Goal: Task Accomplishment & Management: Use online tool/utility

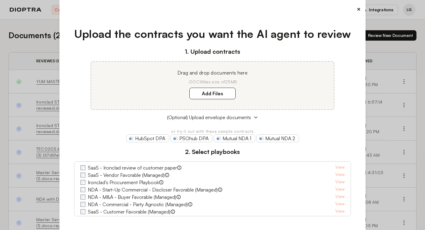
click at [359, 8] on button "×" at bounding box center [359, 9] width 4 height 9
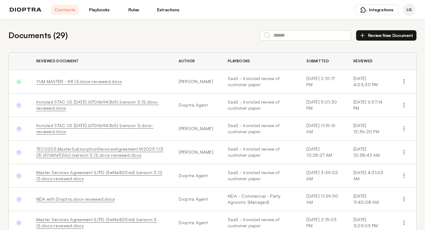
click at [99, 11] on link "Playbooks" at bounding box center [99, 10] width 27 height 10
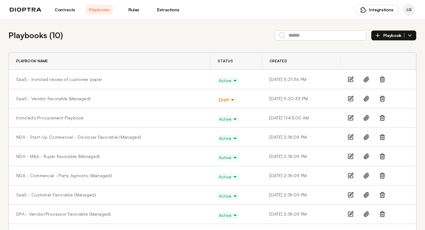
click at [378, 34] on icon "button" at bounding box center [378, 35] width 6 height 6
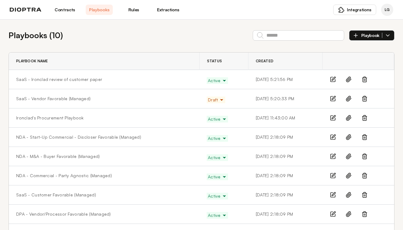
click at [360, 62] on th at bounding box center [359, 60] width 72 height 17
click at [358, 34] on icon "button" at bounding box center [356, 35] width 6 height 6
click at [358, 61] on th at bounding box center [359, 60] width 72 height 17
click at [365, 36] on span "Playbook" at bounding box center [371, 35] width 21 height 5
click at [358, 64] on th at bounding box center [359, 60] width 72 height 17
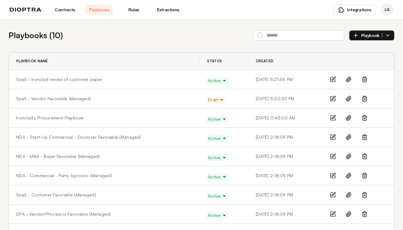
click at [387, 36] on icon "button" at bounding box center [387, 35] width 3 height 2
click at [361, 64] on th at bounding box center [359, 60] width 72 height 17
click at [390, 37] on icon "button" at bounding box center [388, 35] width 6 height 6
click at [356, 35] on icon "button" at bounding box center [356, 36] width 0 height 4
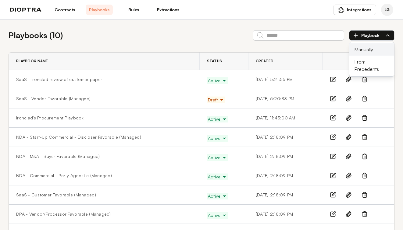
click at [364, 50] on li "Manually" at bounding box center [371, 49] width 45 height 12
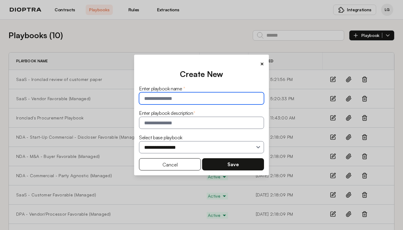
click at [155, 98] on input "text" at bounding box center [201, 98] width 125 height 12
type input "**********"
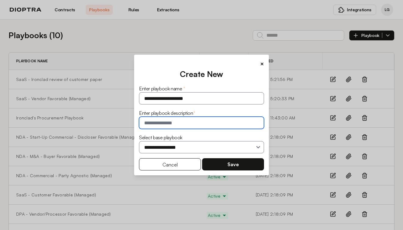
click at [139, 124] on input "text" at bounding box center [201, 122] width 125 height 12
type input "**********"
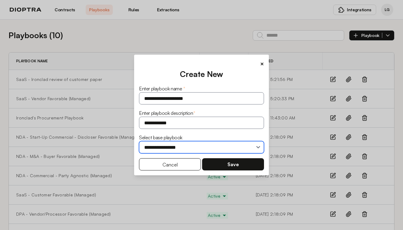
click at [163, 146] on select "**********" at bounding box center [201, 147] width 125 height 12
select select "**********"
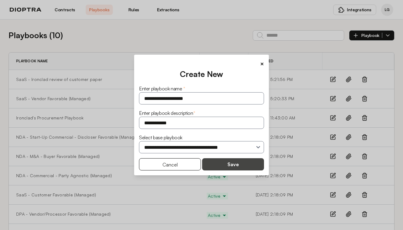
click at [226, 165] on button "Save" at bounding box center [233, 164] width 62 height 12
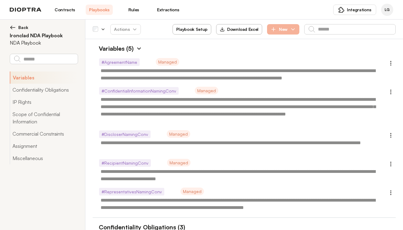
click at [271, 27] on icon "button" at bounding box center [273, 29] width 6 height 6
click at [31, 90] on button "Confidentiality Obligations" at bounding box center [44, 90] width 68 height 12
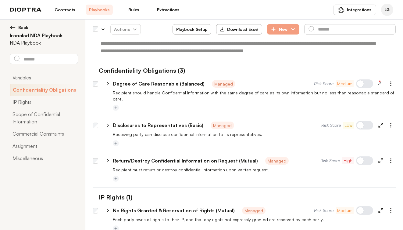
scroll to position [157, 0]
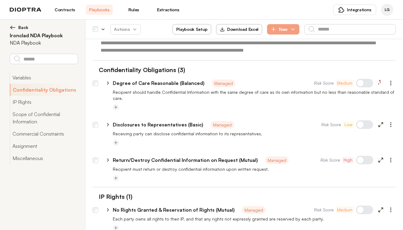
click at [107, 122] on icon at bounding box center [107, 124] width 5 height 5
type textarea "*"
select select "**********"
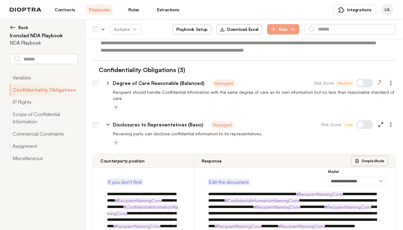
click at [107, 124] on icon at bounding box center [108, 125] width 3 height 2
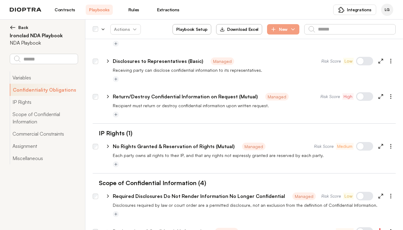
scroll to position [222, 0]
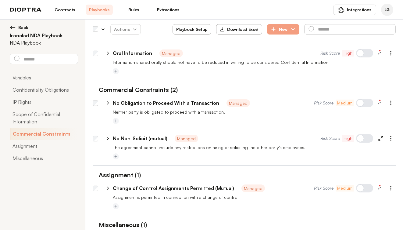
type textarea "*"
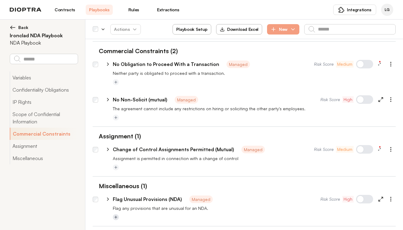
click at [115, 215] on icon "Add tag" at bounding box center [116, 217] width 4 height 4
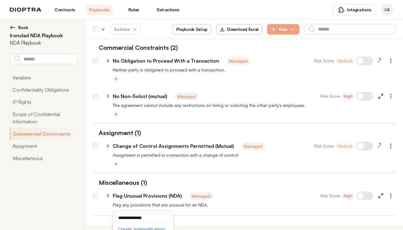
drag, startPoint x: 154, startPoint y: 213, endPoint x: 94, endPoint y: 208, distance: 60.3
click at [94, 208] on ul "**********" at bounding box center [244, 201] width 303 height 28
type input "**********"
click at [142, 224] on button "Create " indemnification "" at bounding box center [143, 228] width 55 height 9
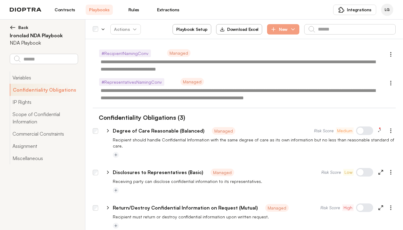
scroll to position [0, 0]
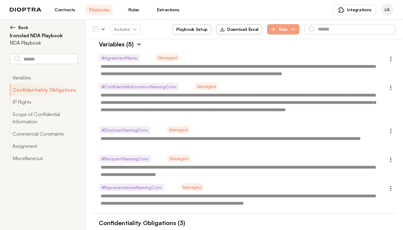
type textarea "*"
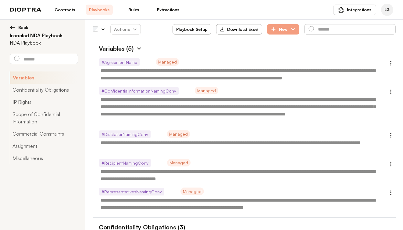
click at [193, 29] on button "Playbook Setup" at bounding box center [192, 29] width 39 height 10
select select "******"
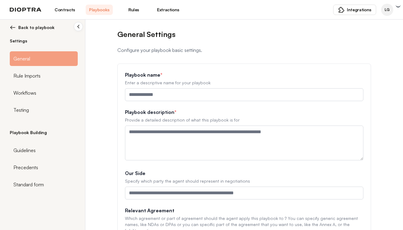
type input "**********"
type textarea "**********"
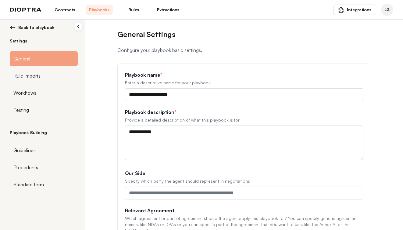
scroll to position [84, 0]
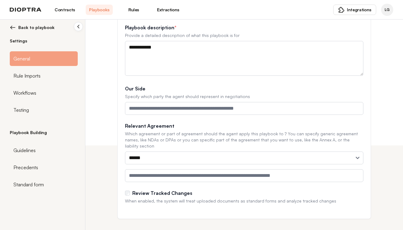
click at [137, 8] on link "Rules" at bounding box center [133, 10] width 27 height 10
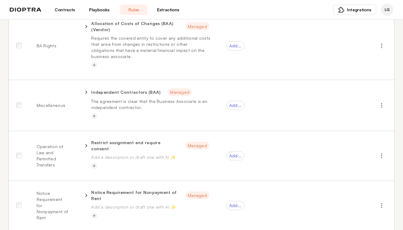
scroll to position [1042, 0]
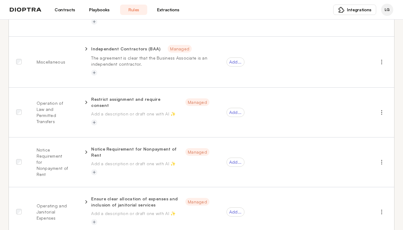
click at [172, 7] on link "Extractions" at bounding box center [168, 10] width 27 height 10
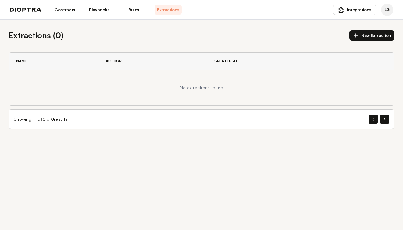
click at [102, 8] on link "Playbooks" at bounding box center [99, 10] width 27 height 10
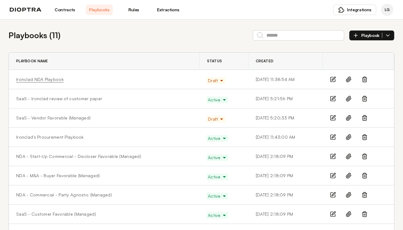
click at [41, 77] on link "Ironclad NDA Playbook" at bounding box center [40, 79] width 48 height 6
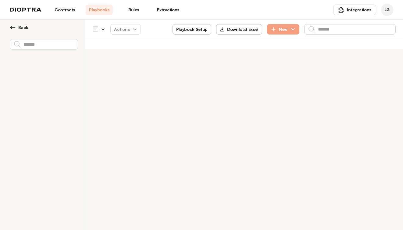
type textarea "*"
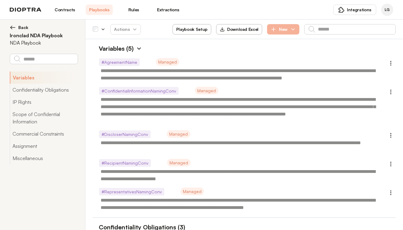
click at [273, 29] on icon "button" at bounding box center [273, 29] width 6 height 6
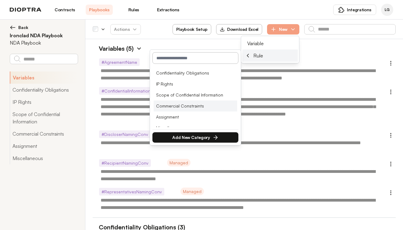
scroll to position [8, 0]
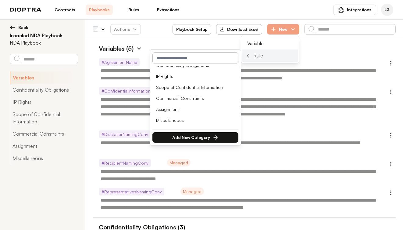
click at [183, 56] on input "text" at bounding box center [195, 58] width 86 height 12
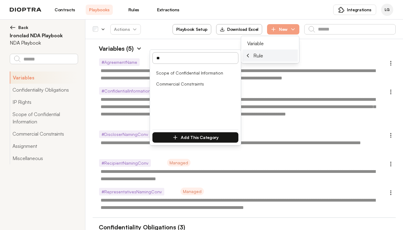
type input "*"
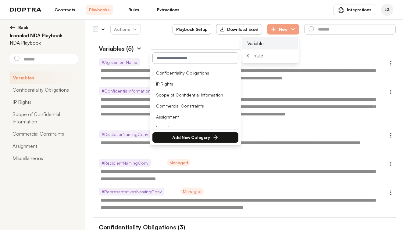
click at [278, 42] on li "Variable" at bounding box center [269, 43] width 55 height 12
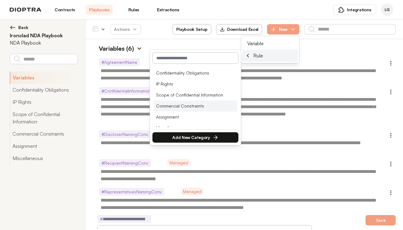
scroll to position [8, 0]
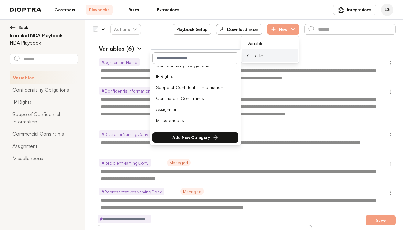
type textarea "*"
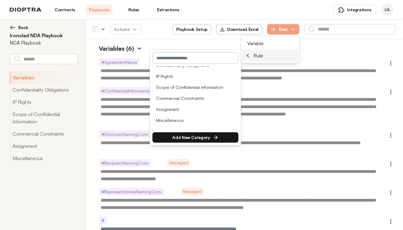
click at [204, 58] on input "text" at bounding box center [195, 58] width 86 height 12
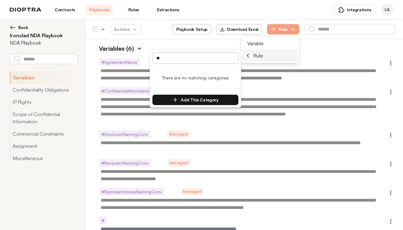
type input "*"
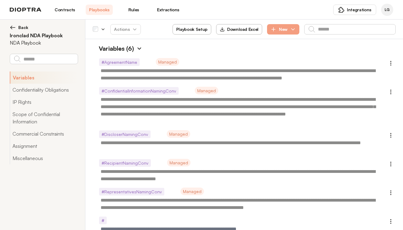
click at [187, 30] on button "Playbook Setup" at bounding box center [192, 29] width 39 height 10
select select "******"
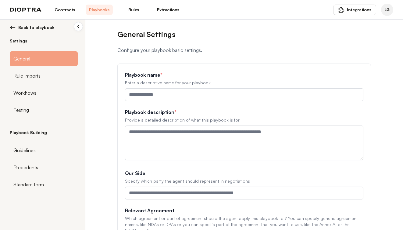
type input "**********"
type textarea "**********"
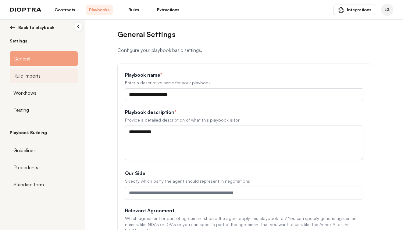
click at [30, 77] on span "Rule Imports" at bounding box center [26, 75] width 27 height 7
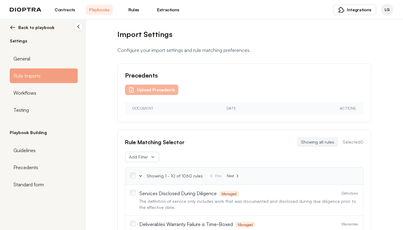
click at [137, 90] on button "Upload Precedents" at bounding box center [151, 89] width 53 height 10
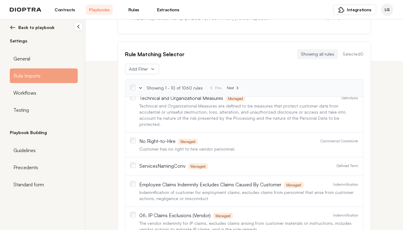
scroll to position [226, 0]
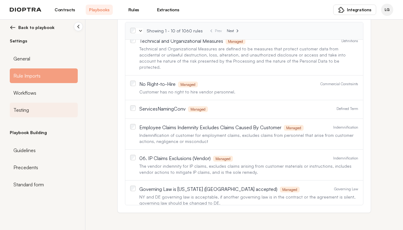
click at [23, 110] on span "Testing" at bounding box center [21, 109] width 16 height 7
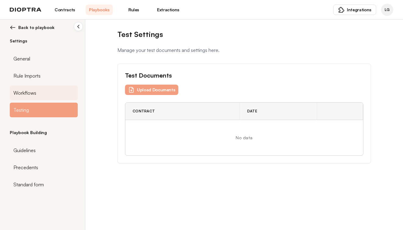
click at [30, 91] on span "Workflows" at bounding box center [24, 92] width 23 height 7
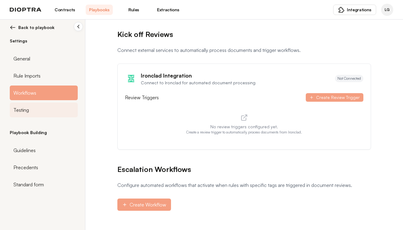
click at [19, 107] on span "Testing" at bounding box center [21, 109] width 16 height 7
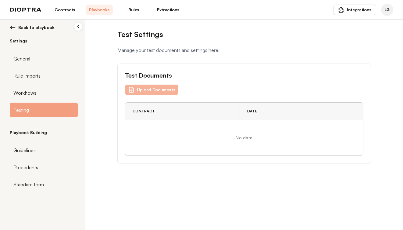
click at [136, 90] on button "Upload Documents" at bounding box center [151, 89] width 53 height 10
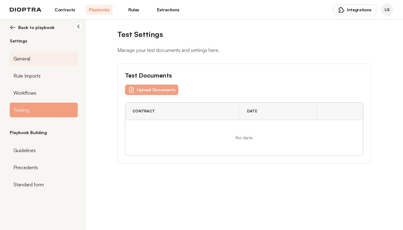
click at [23, 61] on span "General" at bounding box center [21, 58] width 17 height 7
select select "******"
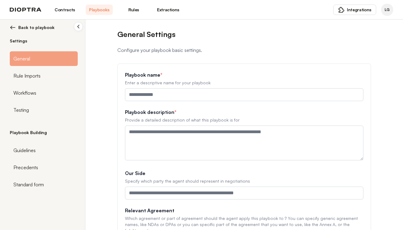
type input "**********"
type textarea "**********"
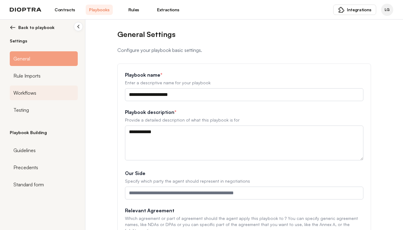
click at [21, 91] on span "Workflows" at bounding box center [24, 92] width 23 height 7
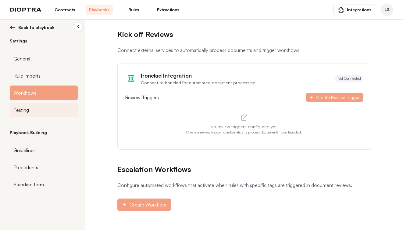
click at [22, 111] on span "Testing" at bounding box center [21, 109] width 16 height 7
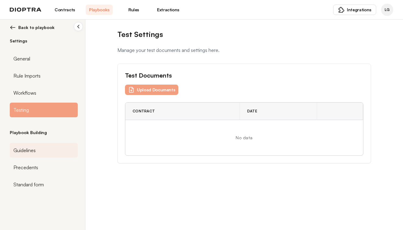
click at [25, 148] on span "Guidelines" at bounding box center [24, 149] width 22 height 7
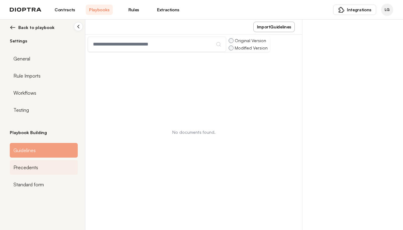
click at [31, 167] on span "Precedents" at bounding box center [25, 166] width 25 height 7
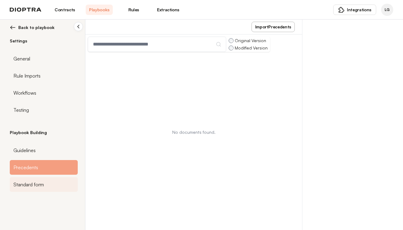
click at [25, 187] on span "Standard form" at bounding box center [28, 183] width 30 height 7
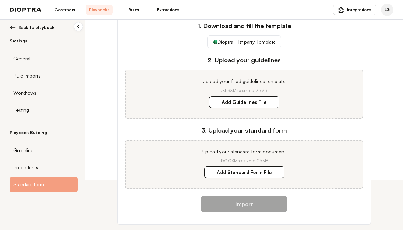
scroll to position [52, 0]
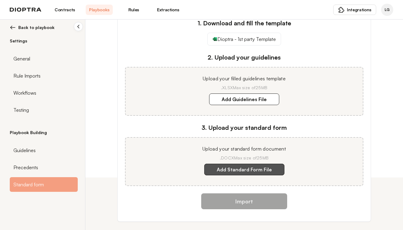
click at [230, 170] on label "Add Standard Form File" at bounding box center [244, 169] width 80 height 12
click at [0, 0] on document "Add Standard Form File" at bounding box center [0, 0] width 0 height 0
click at [226, 168] on label "Add Standard Form File" at bounding box center [244, 169] width 80 height 12
click at [0, 0] on document "Add Standard Form File" at bounding box center [0, 0] width 0 height 0
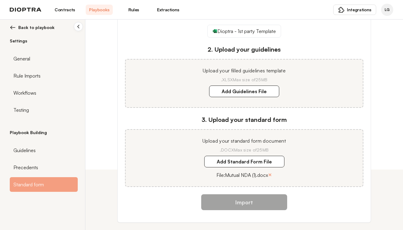
scroll to position [70, 0]
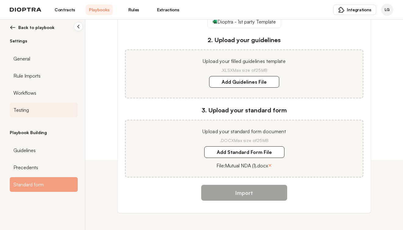
click at [19, 106] on span "Testing" at bounding box center [21, 109] width 16 height 7
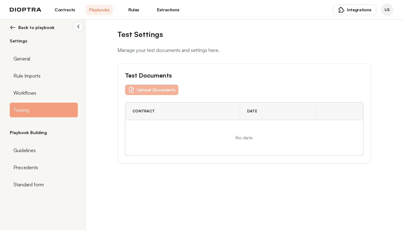
click at [162, 91] on button "Upload Documents" at bounding box center [151, 89] width 53 height 10
click at [144, 89] on button "Upload Documents" at bounding box center [151, 89] width 53 height 10
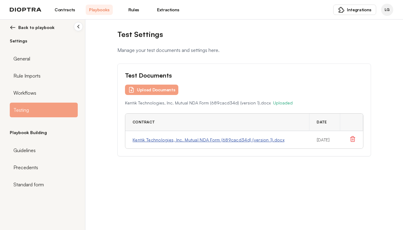
click at [161, 141] on button "Kentik Technologies, Inc. Mutual NDA Form (689cacd34d) (version 1).docx" at bounding box center [209, 140] width 152 height 6
click at [242, 43] on div "Test Settings Manage your test documents and settings here." at bounding box center [244, 41] width 254 height 24
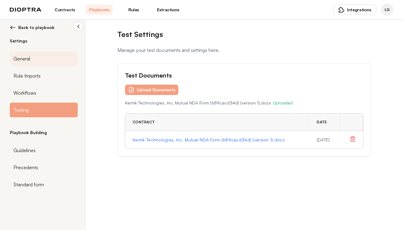
click at [20, 58] on span "General" at bounding box center [21, 58] width 17 height 7
select select "******"
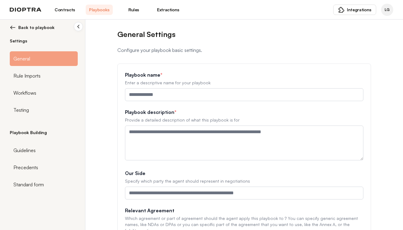
type input "**********"
type textarea "**********"
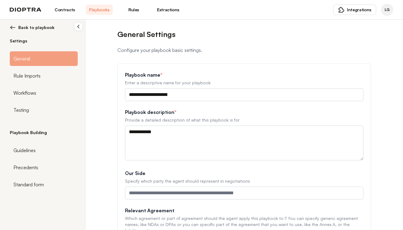
click at [11, 27] on img at bounding box center [13, 27] width 6 height 6
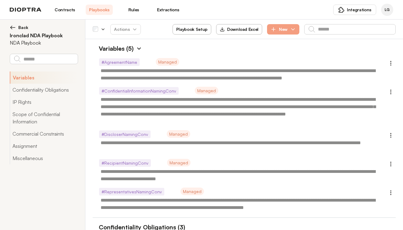
click at [101, 12] on link "Playbooks" at bounding box center [99, 10] width 27 height 10
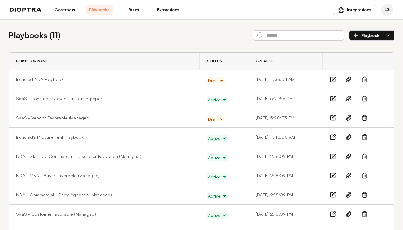
click at [219, 79] on icon "button" at bounding box center [221, 80] width 5 height 5
click at [61, 76] on div "Ironclad NDA Playbook" at bounding box center [104, 79] width 176 height 6
click at [51, 80] on link "Ironclad NDA Playbook" at bounding box center [40, 79] width 48 height 6
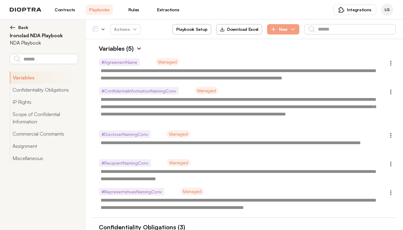
click at [70, 9] on link "Contracts" at bounding box center [64, 10] width 27 height 10
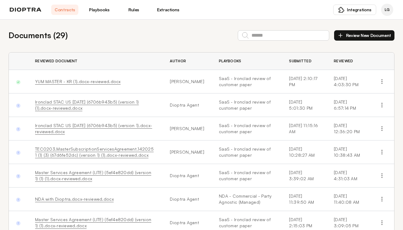
click at [133, 10] on link "Rules" at bounding box center [133, 10] width 27 height 10
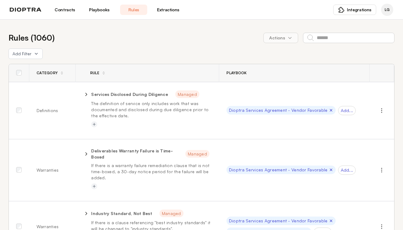
click at [168, 11] on link "Extractions" at bounding box center [168, 10] width 27 height 10
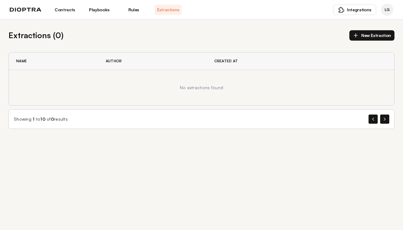
click at [127, 9] on link "Rules" at bounding box center [133, 10] width 27 height 10
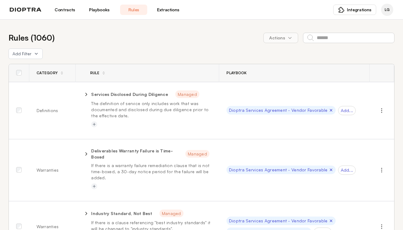
click at [104, 8] on link "Playbooks" at bounding box center [99, 10] width 27 height 10
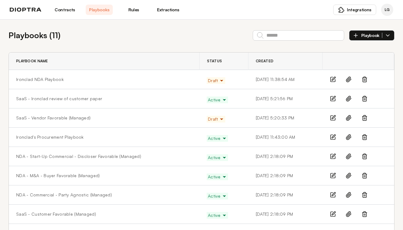
click at [45, 74] on td "Ironclad NDA Playbook" at bounding box center [104, 79] width 191 height 19
click at [45, 78] on link "Ironclad NDA Playbook" at bounding box center [40, 79] width 48 height 6
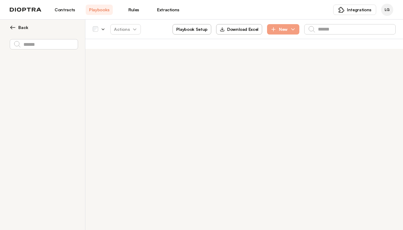
type textarea "*"
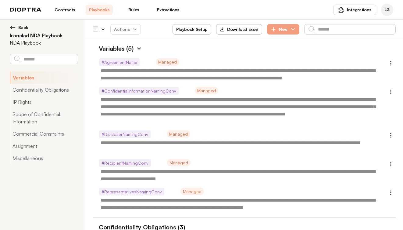
click at [193, 28] on button "Playbook Setup" at bounding box center [192, 29] width 39 height 10
select select "******"
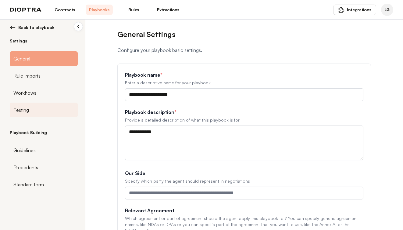
click at [24, 109] on span "Testing" at bounding box center [21, 109] width 16 height 7
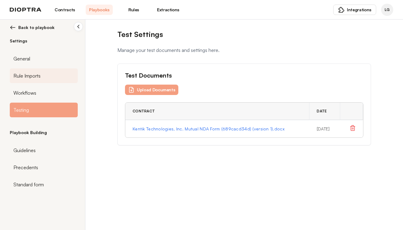
click at [25, 75] on span "Rule Imports" at bounding box center [26, 75] width 27 height 7
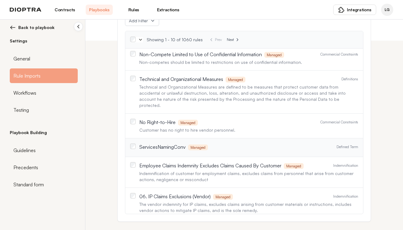
scroll to position [118, 0]
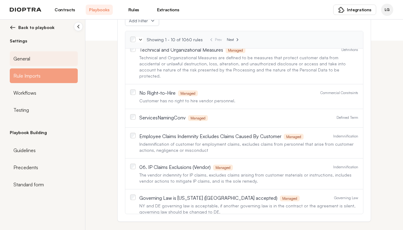
click at [20, 60] on span "General" at bounding box center [21, 58] width 17 height 7
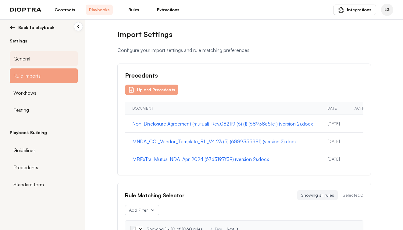
select select "******"
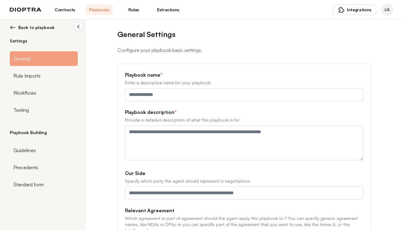
type input "**********"
type textarea "**********"
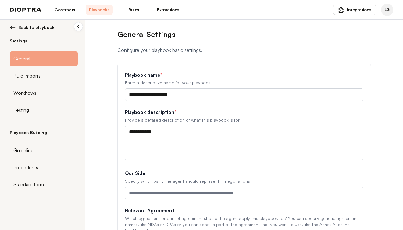
scroll to position [84, 0]
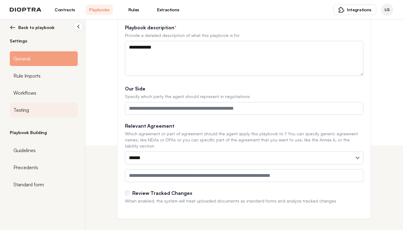
click at [23, 107] on span "Testing" at bounding box center [21, 109] width 16 height 7
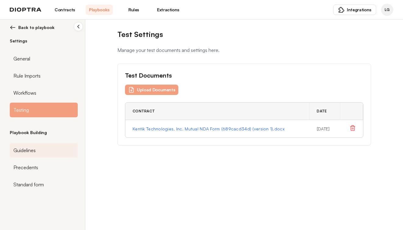
click at [18, 148] on span "Guidelines" at bounding box center [24, 149] width 22 height 7
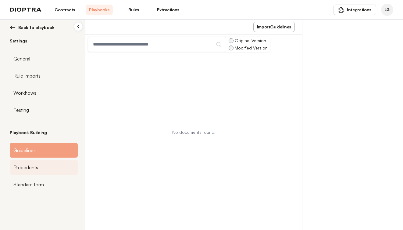
click at [24, 170] on span "Precedents" at bounding box center [25, 166] width 25 height 7
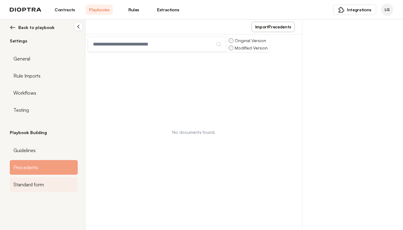
click at [26, 182] on span "Standard form" at bounding box center [28, 183] width 30 height 7
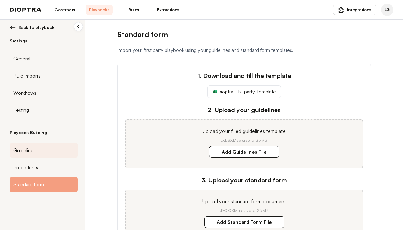
click at [17, 151] on span "Guidelines" at bounding box center [24, 149] width 22 height 7
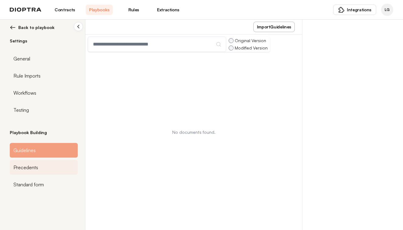
click at [15, 165] on span "Precedents" at bounding box center [25, 166] width 25 height 7
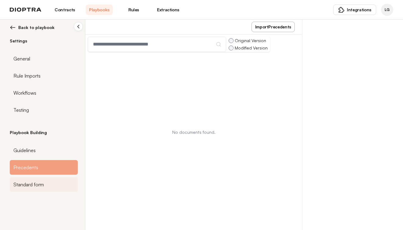
click at [16, 186] on span "Standard form" at bounding box center [28, 183] width 30 height 7
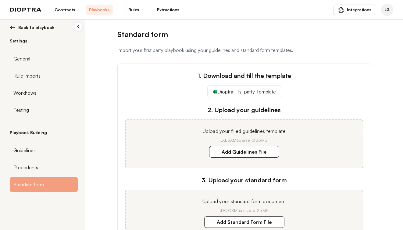
scroll to position [61, 0]
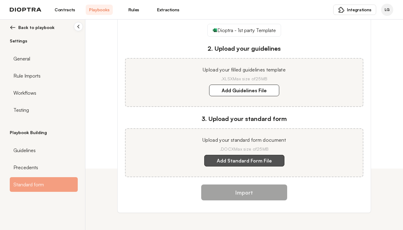
click at [235, 161] on label "Add Standard Form File" at bounding box center [244, 161] width 80 height 12
click at [0, 0] on document "Add Standard Form File" at bounding box center [0, 0] width 0 height 0
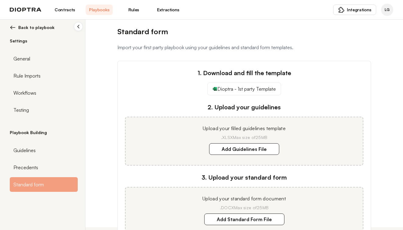
scroll to position [70, 0]
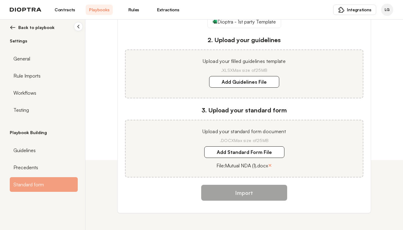
click at [239, 167] on p "File: Mutual NDA (1).docx" at bounding box center [242, 165] width 52 height 7
click at [271, 165] on button "×" at bounding box center [270, 165] width 4 height 9
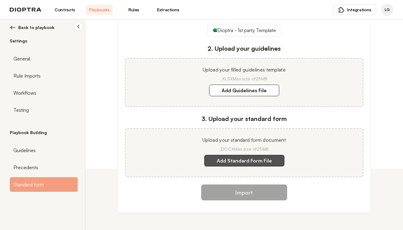
click at [238, 159] on label "Add Standard Form File" at bounding box center [244, 161] width 80 height 12
click at [0, 0] on document "Add Standard Form File" at bounding box center [0, 0] width 0 height 0
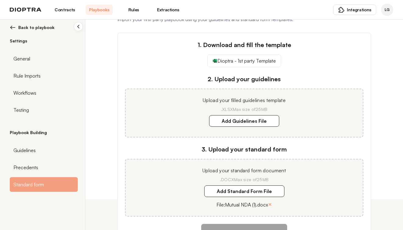
scroll to position [19, 0]
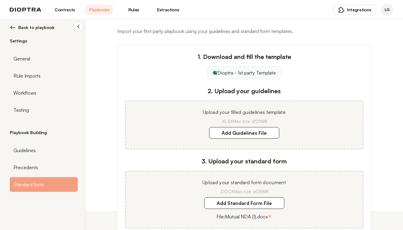
click at [260, 72] on link "Dioptra - 1st party Template" at bounding box center [244, 72] width 74 height 13
click at [336, 69] on div "Dioptra - 1st party Template" at bounding box center [244, 72] width 238 height 13
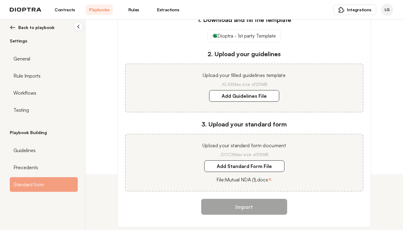
scroll to position [70, 0]
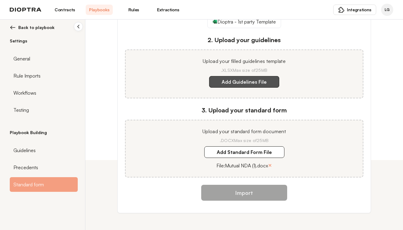
click at [252, 83] on label "Add Guidelines File" at bounding box center [244, 82] width 70 height 12
click at [0, 0] on template "Add Guidelines File" at bounding box center [0, 0] width 0 height 0
click at [235, 164] on p "File: Mutual NDA (1).docx" at bounding box center [242, 165] width 52 height 7
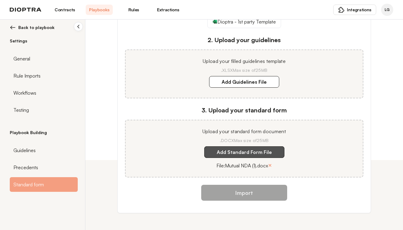
click at [232, 152] on label "Add Standard Form File" at bounding box center [244, 152] width 80 height 12
click at [0, 0] on document "Add Standard Form File" at bounding box center [0, 0] width 0 height 0
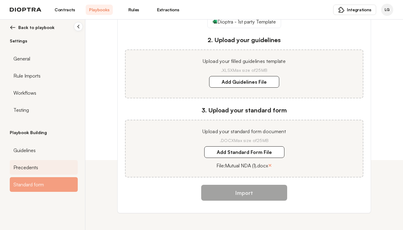
click at [32, 168] on span "Precedents" at bounding box center [25, 166] width 25 height 7
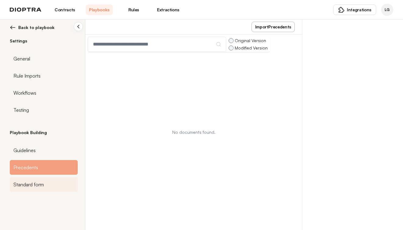
click at [24, 181] on span "Standard form" at bounding box center [28, 183] width 30 height 7
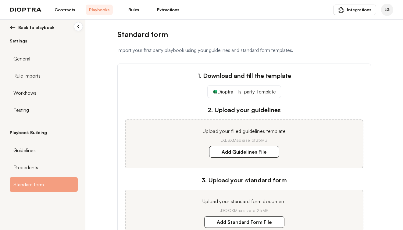
scroll to position [61, 0]
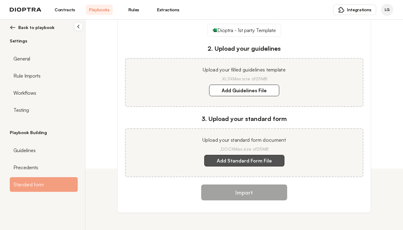
click at [236, 160] on label "Add Standard Form File" at bounding box center [244, 161] width 80 height 12
click at [0, 0] on document "Add Standard Form File" at bounding box center [0, 0] width 0 height 0
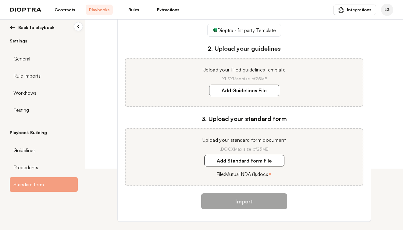
click at [332, 150] on p ".DOCX Max size of 25MB" at bounding box center [244, 149] width 223 height 6
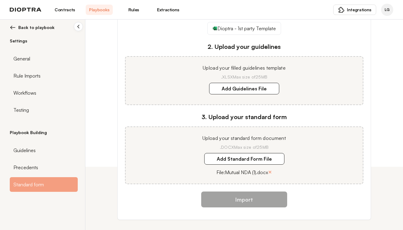
scroll to position [70, 0]
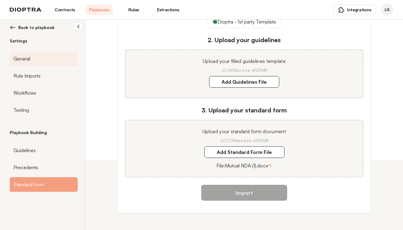
click at [20, 56] on span "General" at bounding box center [21, 58] width 17 height 7
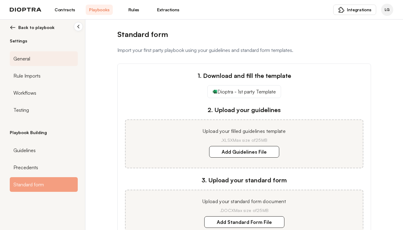
select select "******"
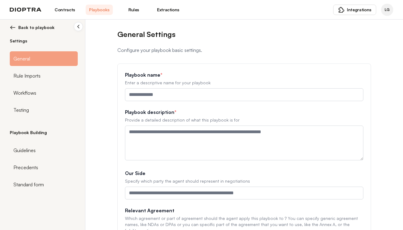
type input "**********"
type textarea "**********"
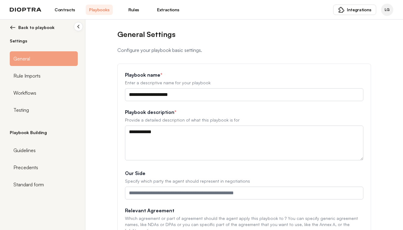
click at [11, 26] on img at bounding box center [13, 27] width 6 height 6
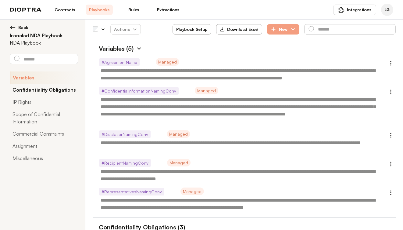
click at [39, 91] on button "Confidentiality Obligations" at bounding box center [44, 90] width 68 height 12
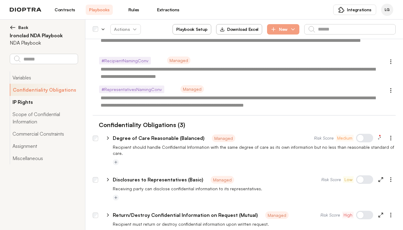
scroll to position [102, 0]
click at [21, 106] on button "IP Rights" at bounding box center [44, 102] width 68 height 12
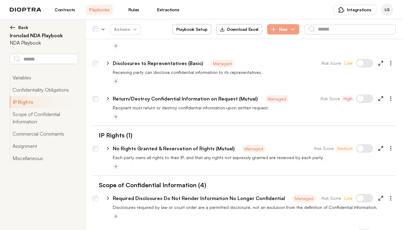
scroll to position [223, 0]
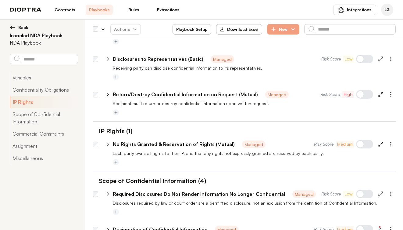
click at [101, 9] on link "Playbooks" at bounding box center [99, 10] width 27 height 10
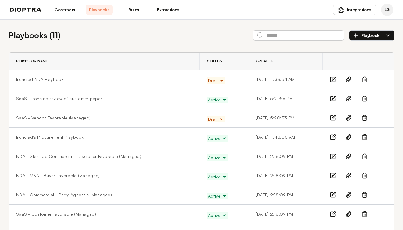
click at [47, 80] on link "Ironclad NDA Playbook" at bounding box center [40, 79] width 48 height 6
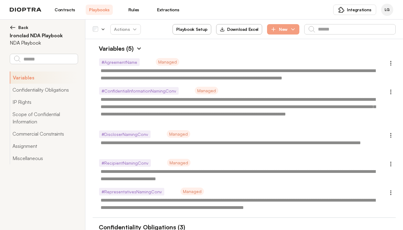
click at [132, 10] on link "Rules" at bounding box center [133, 10] width 27 height 10
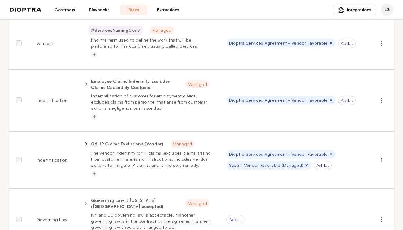
scroll to position [411, 0]
click at [166, 9] on link "Extractions" at bounding box center [168, 10] width 27 height 10
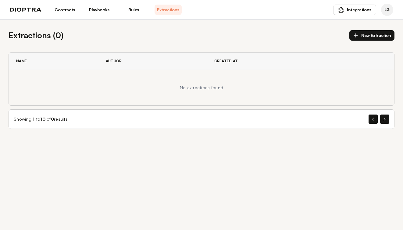
click at [96, 12] on link "Playbooks" at bounding box center [99, 10] width 27 height 10
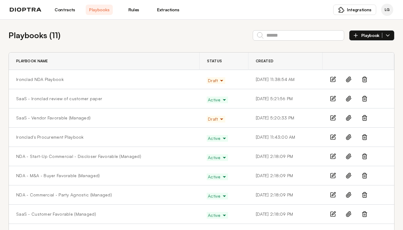
click at [66, 10] on link "Contracts" at bounding box center [64, 10] width 27 height 10
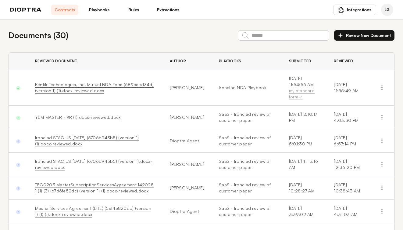
click at [102, 9] on link "Playbooks" at bounding box center [99, 10] width 27 height 10
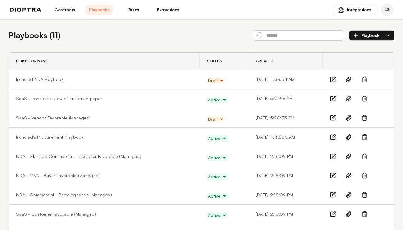
click at [43, 82] on link "Ironclad NDA Playbook" at bounding box center [40, 79] width 48 height 6
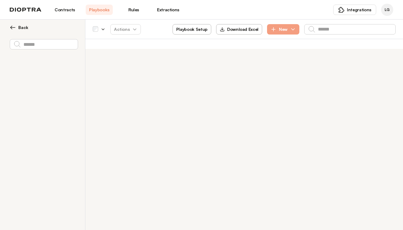
type textarea "*"
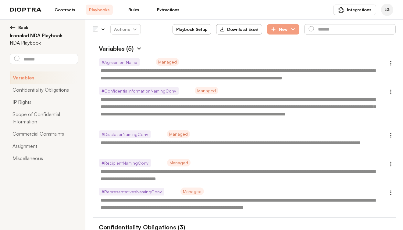
click at [191, 33] on button "Playbook Setup" at bounding box center [192, 29] width 39 height 10
select select "******"
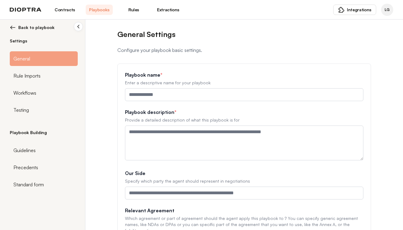
type input "**********"
type textarea "**********"
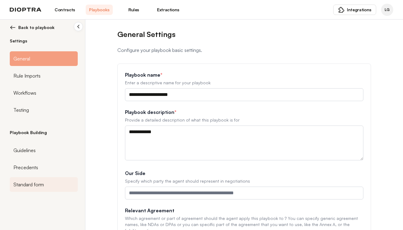
click at [24, 183] on span "Standard form" at bounding box center [28, 183] width 30 height 7
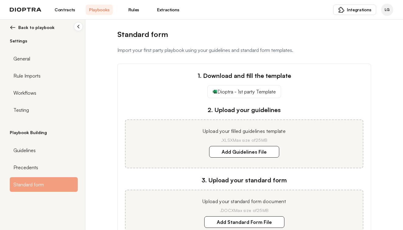
scroll to position [61, 0]
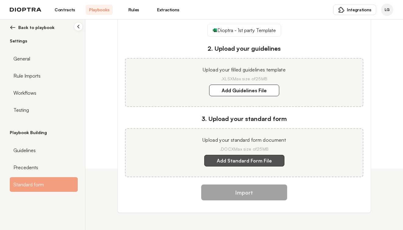
click at [236, 160] on label "Add Standard Form File" at bounding box center [244, 161] width 80 height 12
click at [0, 0] on document "Add Standard Form File" at bounding box center [0, 0] width 0 height 0
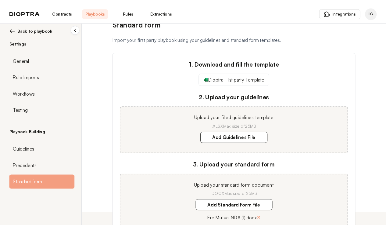
scroll to position [11, 0]
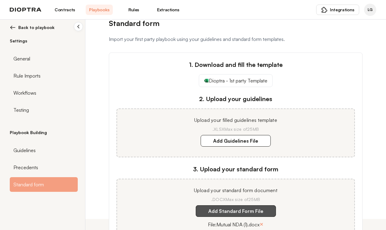
click at [225, 208] on label "Add Standard Form File" at bounding box center [236, 211] width 80 height 12
click at [0, 0] on document "Add Standard Form File" at bounding box center [0, 0] width 0 height 0
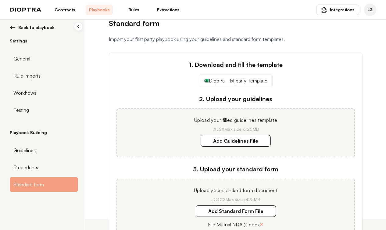
scroll to position [70, 0]
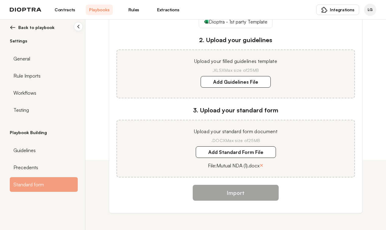
click at [231, 201] on div "Import" at bounding box center [235, 194] width 238 height 21
click at [33, 163] on div "Precedents" at bounding box center [44, 167] width 68 height 15
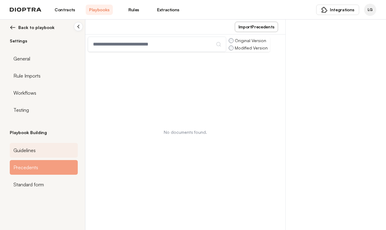
click at [26, 148] on span "Guidelines" at bounding box center [24, 149] width 22 height 7
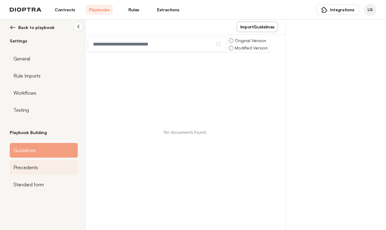
click at [26, 166] on span "Precedents" at bounding box center [25, 166] width 25 height 7
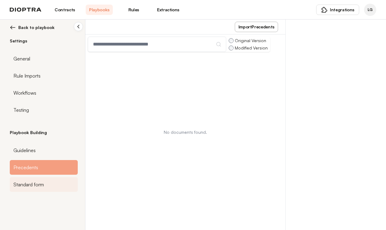
click at [42, 182] on span "Standard form" at bounding box center [28, 183] width 30 height 7
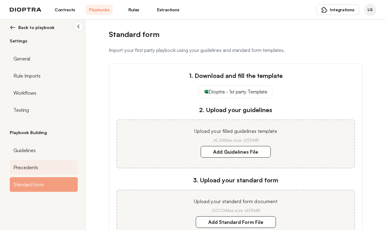
click at [39, 167] on div "Precedents" at bounding box center [44, 167] width 68 height 15
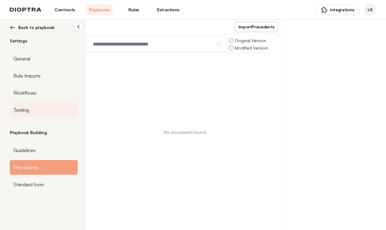
click at [26, 107] on span "Testing" at bounding box center [21, 109] width 16 height 7
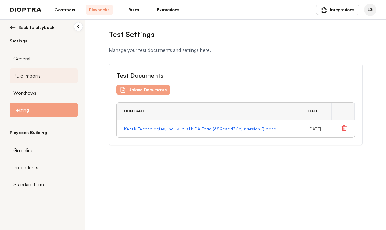
click at [37, 74] on span "Rule Imports" at bounding box center [26, 75] width 27 height 7
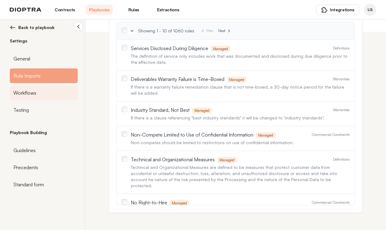
click at [20, 98] on div "Workflows" at bounding box center [44, 92] width 68 height 15
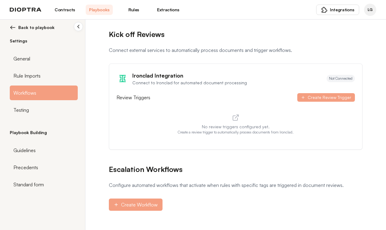
click at [23, 51] on div "Settings General Rule Imports Workflows Testing" at bounding box center [44, 79] width 68 height 82
click at [20, 58] on span "General" at bounding box center [21, 58] width 17 height 7
select select "******"
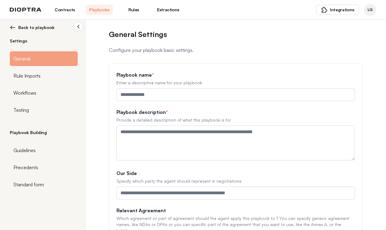
type input "**********"
type textarea "**********"
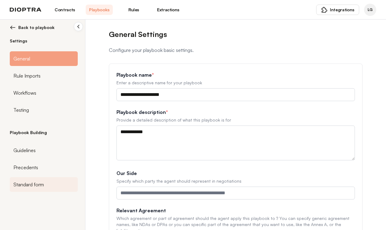
click at [32, 184] on span "Standard form" at bounding box center [28, 183] width 30 height 7
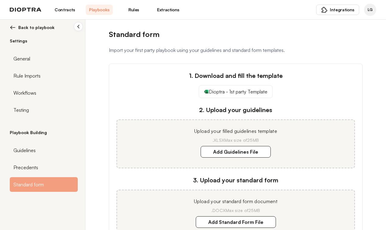
scroll to position [61, 0]
